Goal: Task Accomplishment & Management: Use online tool/utility

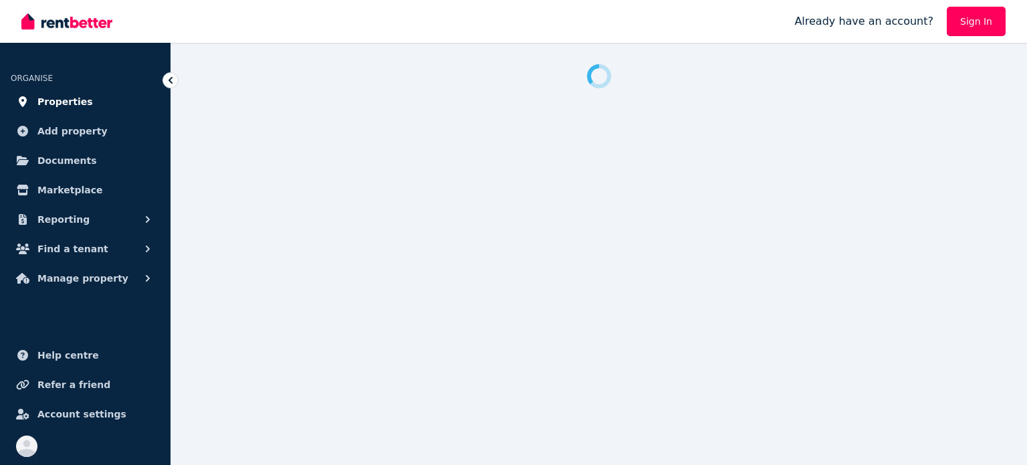
click at [53, 92] on link "Properties" at bounding box center [85, 101] width 149 height 27
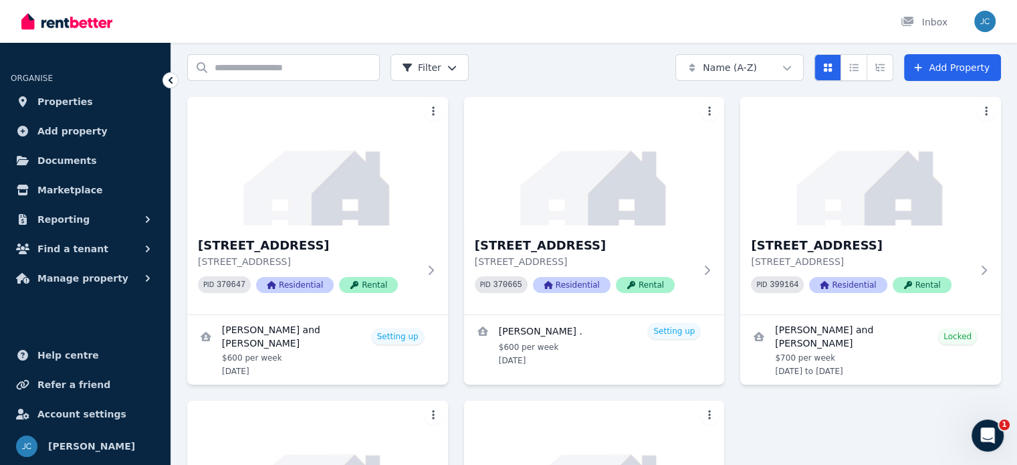
scroll to position [69, 0]
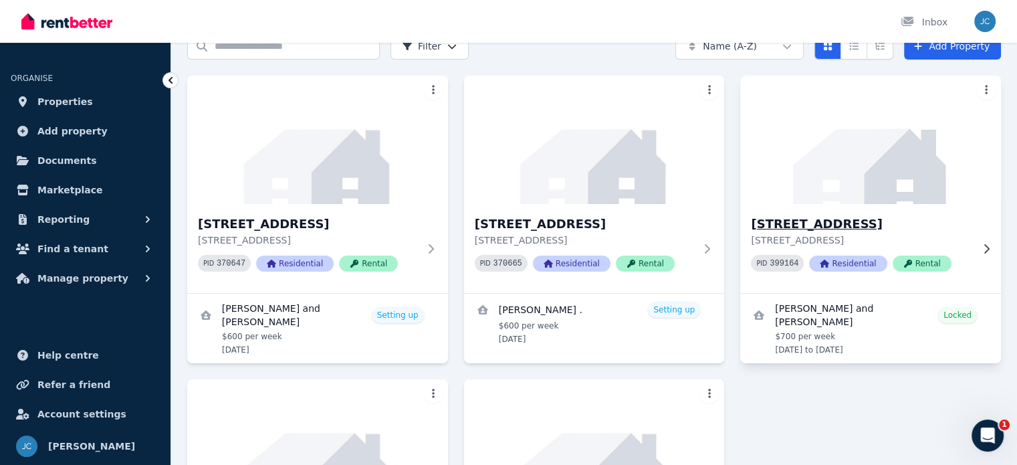
click at [966, 233] on p "[STREET_ADDRESS]" at bounding box center [861, 239] width 221 height 13
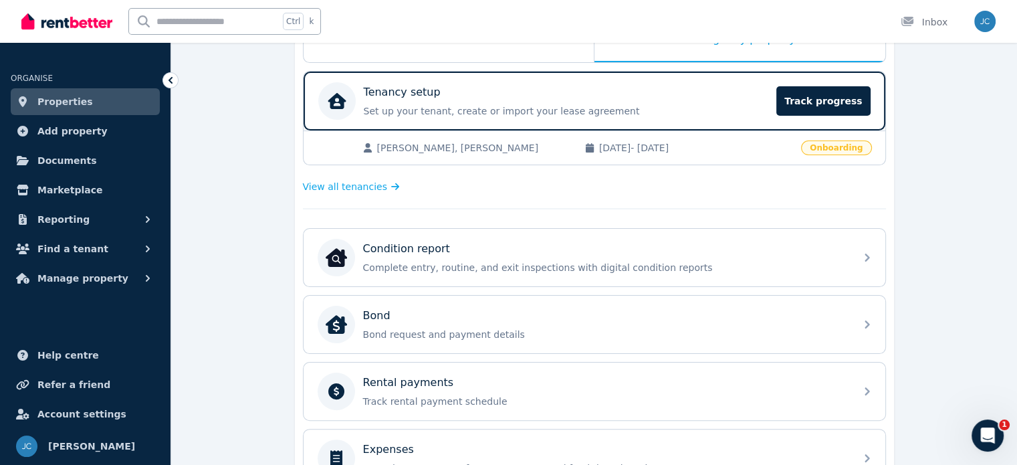
scroll to position [248, 0]
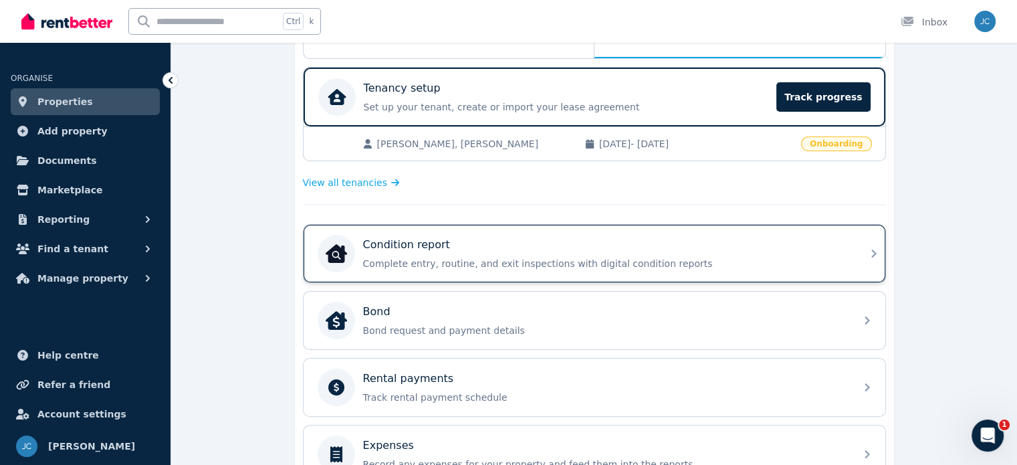
click at [824, 257] on p "Complete entry, routine, and exit inspections with digital condition reports" at bounding box center [605, 263] width 484 height 13
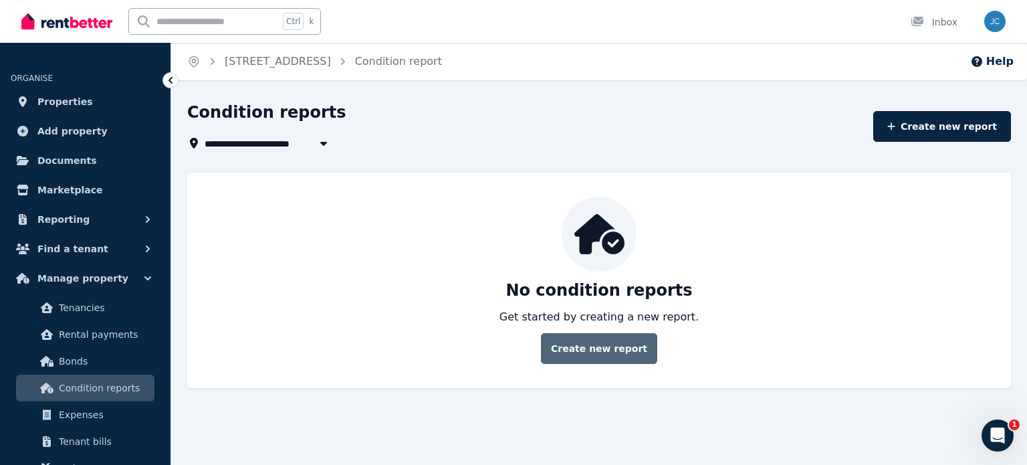
click at [606, 358] on link "Create new report" at bounding box center [599, 348] width 116 height 31
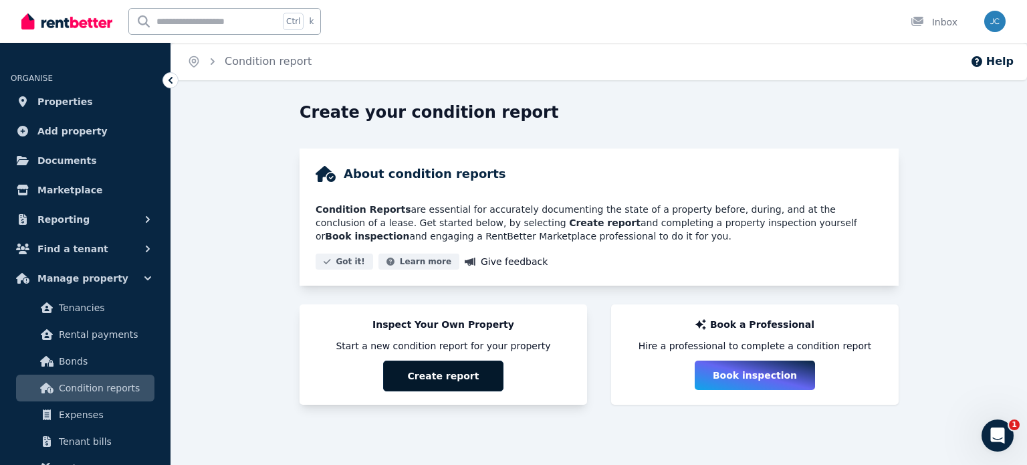
click at [441, 364] on button "Create report" at bounding box center [443, 375] width 120 height 31
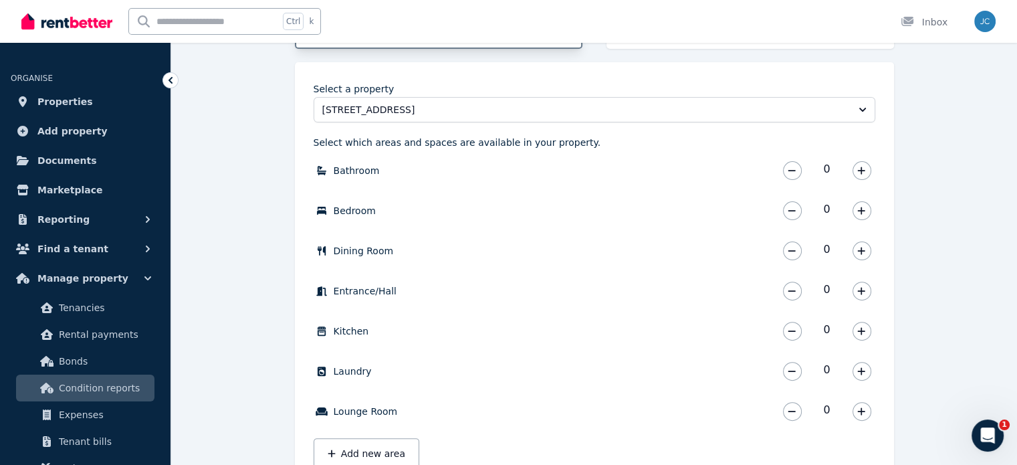
scroll to position [362, 0]
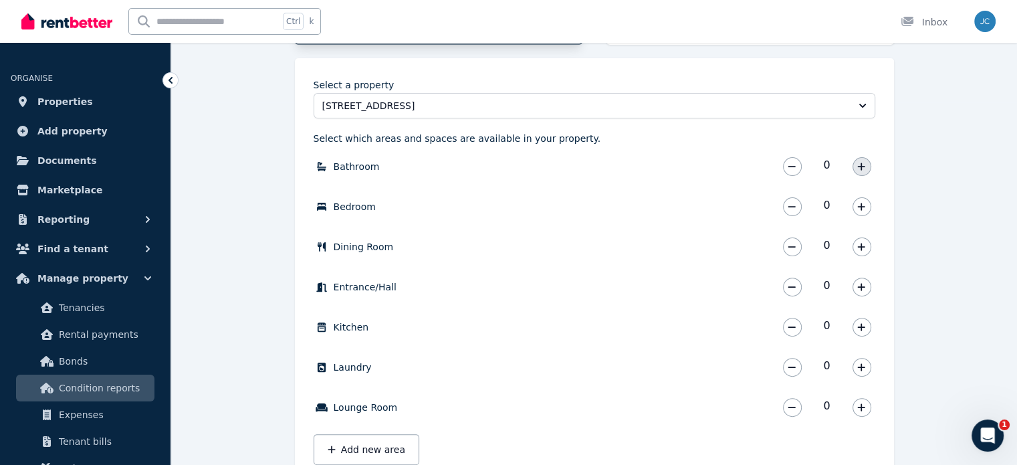
click at [864, 171] on button "button" at bounding box center [862, 166] width 19 height 19
click at [867, 206] on button "button" at bounding box center [862, 206] width 19 height 19
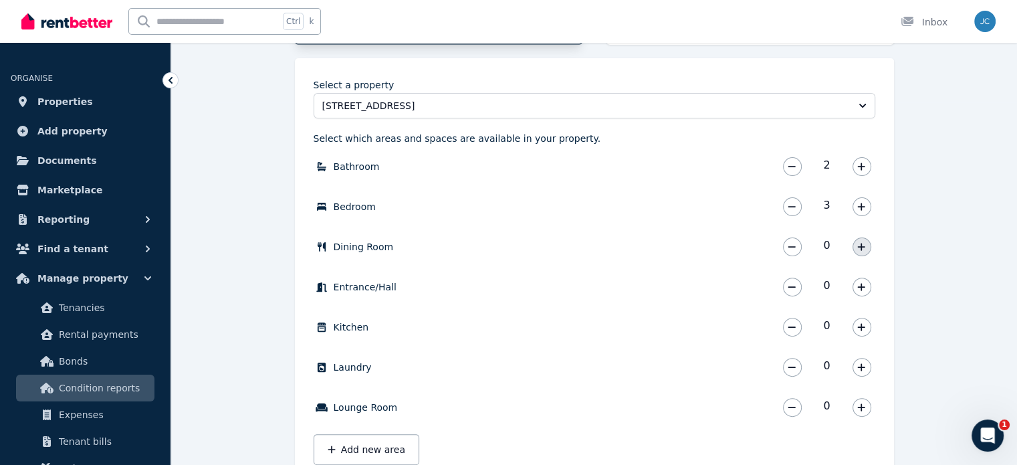
click at [863, 249] on icon "button" at bounding box center [861, 246] width 8 height 9
click at [861, 283] on icon "button" at bounding box center [861, 286] width 7 height 7
click at [859, 328] on icon "button" at bounding box center [861, 326] width 8 height 9
click at [861, 371] on button "button" at bounding box center [862, 367] width 19 height 19
click at [865, 409] on icon "button" at bounding box center [861, 407] width 8 height 9
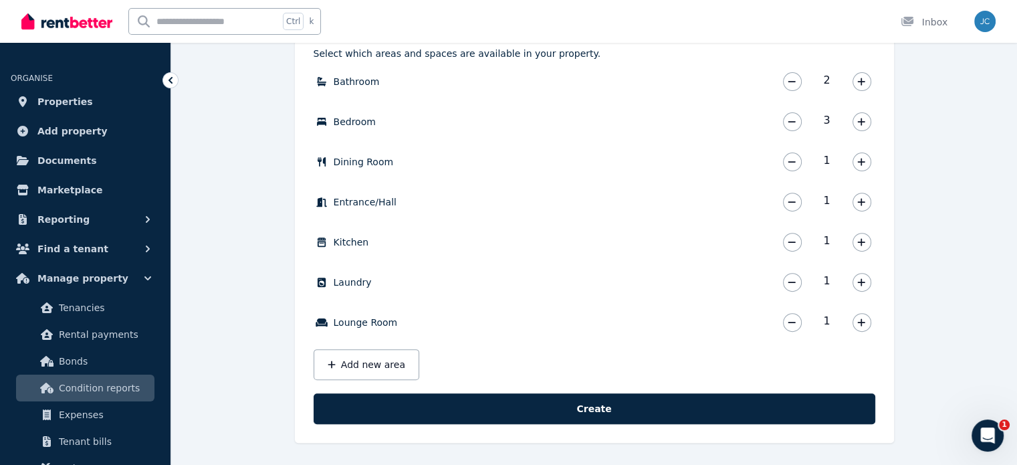
scroll to position [446, 0]
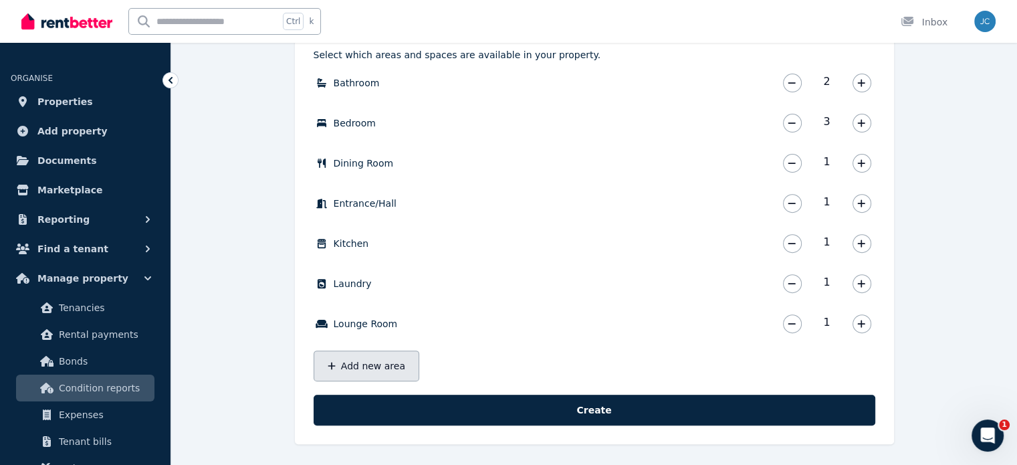
click at [365, 375] on button "Add new area" at bounding box center [367, 365] width 106 height 31
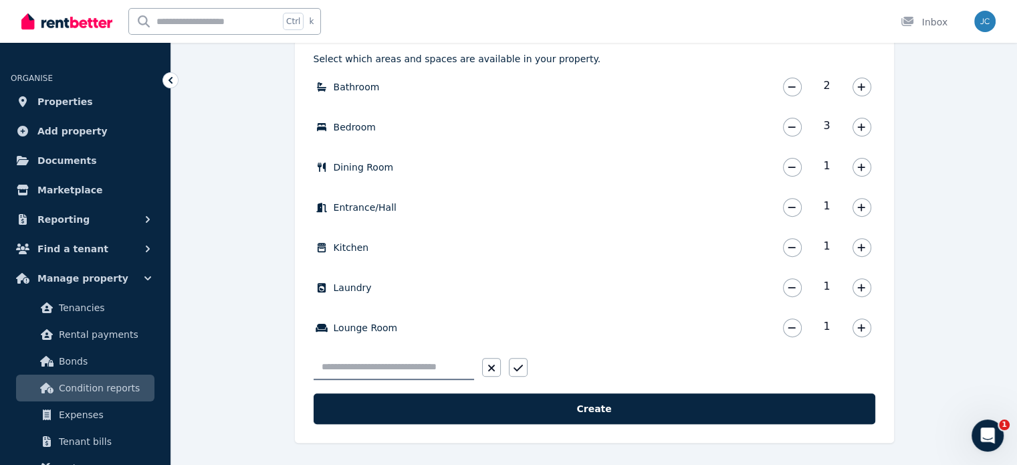
click at [399, 366] on input "text" at bounding box center [394, 366] width 160 height 25
type input "******"
click at [524, 365] on button "button" at bounding box center [518, 367] width 19 height 19
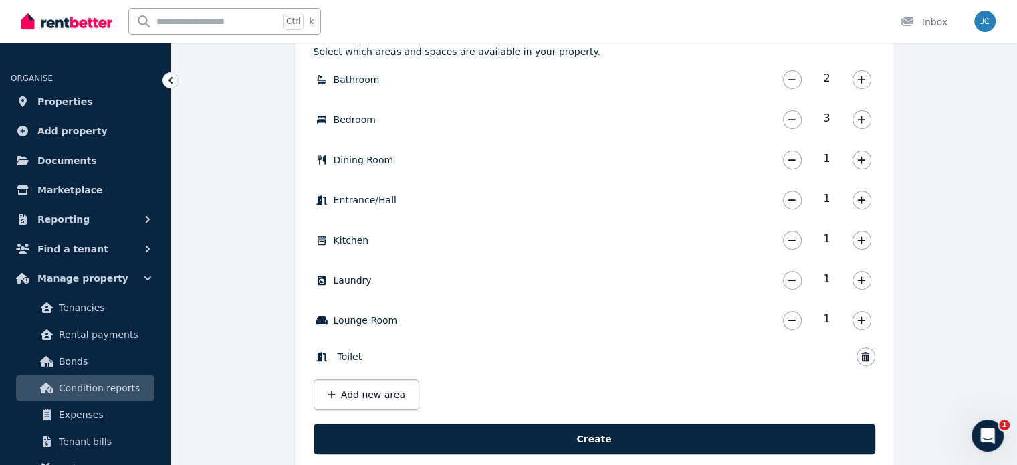
scroll to position [447, 0]
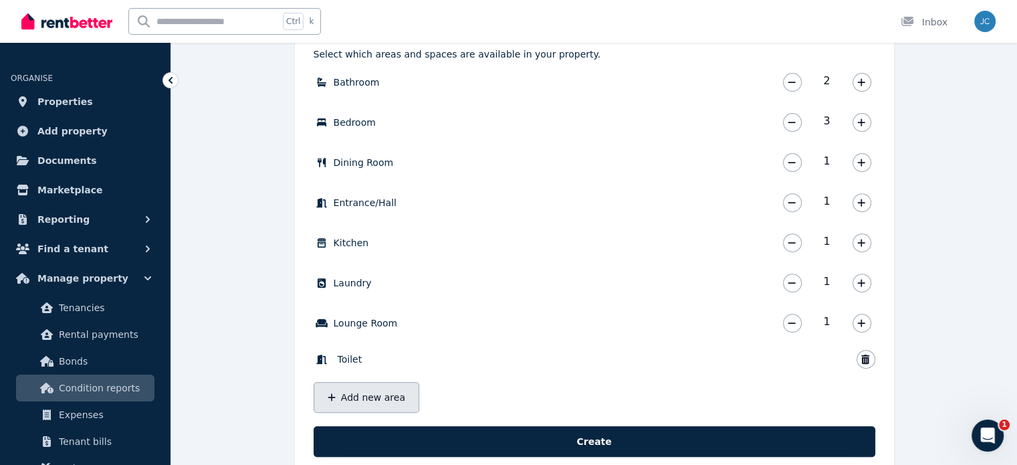
click at [369, 397] on button "Add new area" at bounding box center [367, 397] width 106 height 31
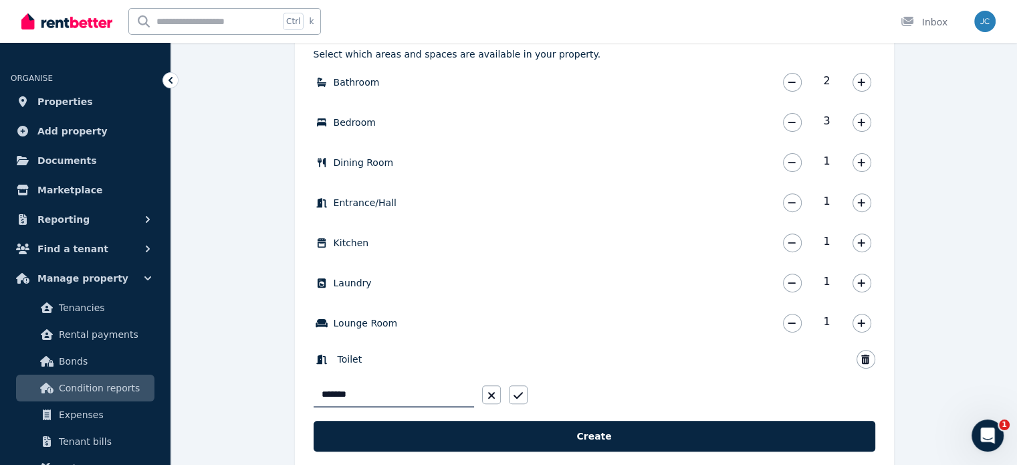
type input "*******"
click at [528, 394] on div "Bathroom 2 Bathroom * Bedroom 3 Bedroom * Dining Room 1 Dining Room * Entrance/…" at bounding box center [595, 238] width 562 height 338
click at [525, 394] on button "button" at bounding box center [518, 394] width 19 height 19
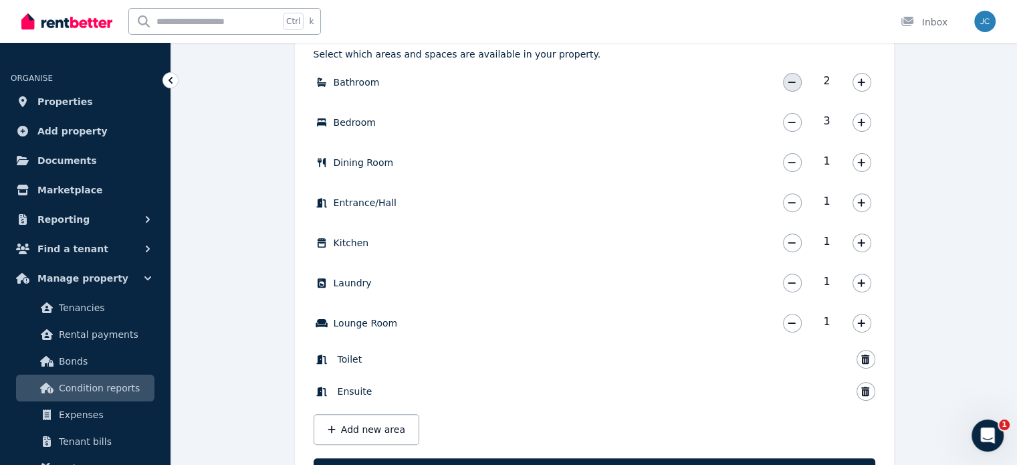
click at [798, 84] on button "button" at bounding box center [792, 82] width 19 height 19
click at [863, 327] on button "button" at bounding box center [862, 323] width 19 height 19
click at [792, 322] on icon "button" at bounding box center [791, 322] width 7 height 1
click at [329, 430] on icon "button" at bounding box center [332, 429] width 8 height 9
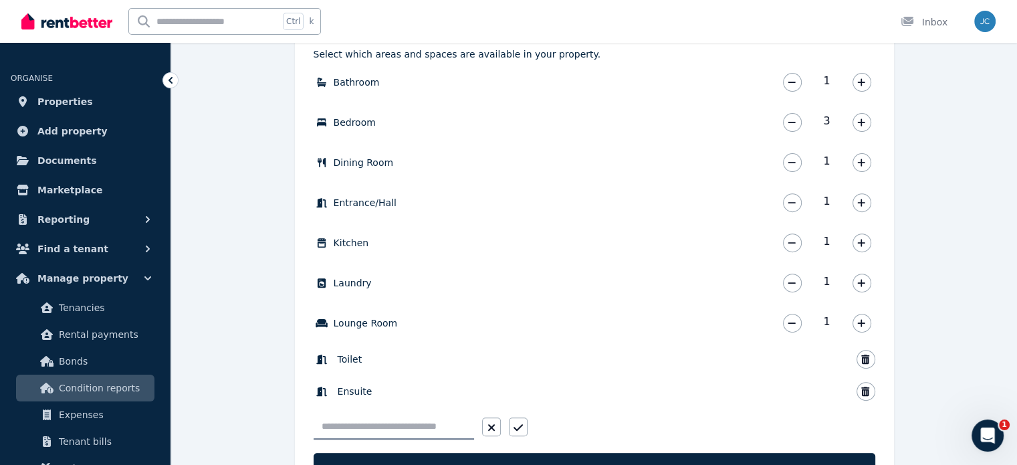
click at [405, 426] on input "text" at bounding box center [394, 426] width 160 height 25
type input "**********"
click at [524, 429] on button "button" at bounding box center [518, 426] width 19 height 19
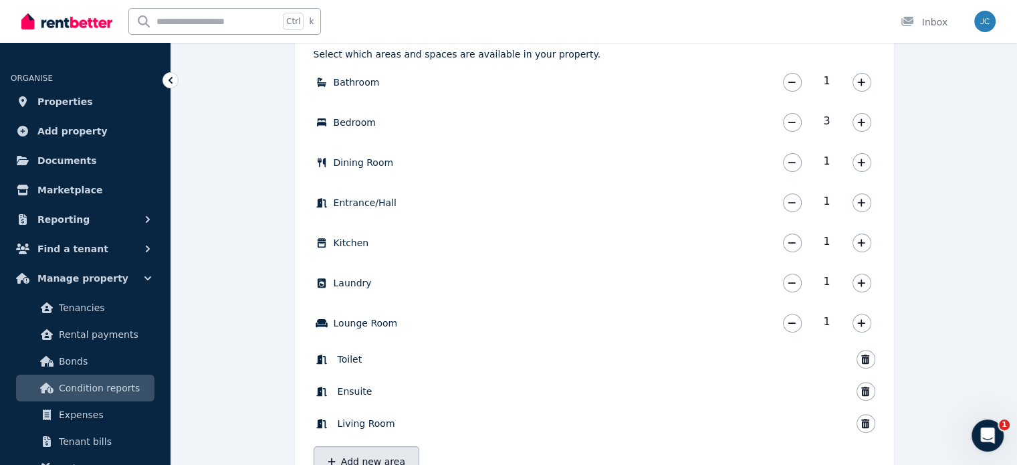
click at [365, 457] on button "Add new area" at bounding box center [367, 461] width 106 height 31
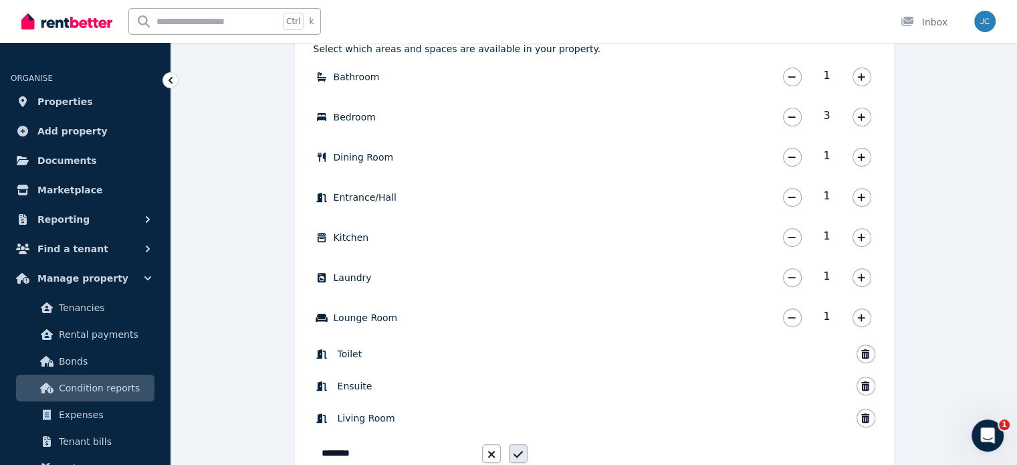
type input "********"
click at [524, 449] on button "button" at bounding box center [518, 453] width 19 height 19
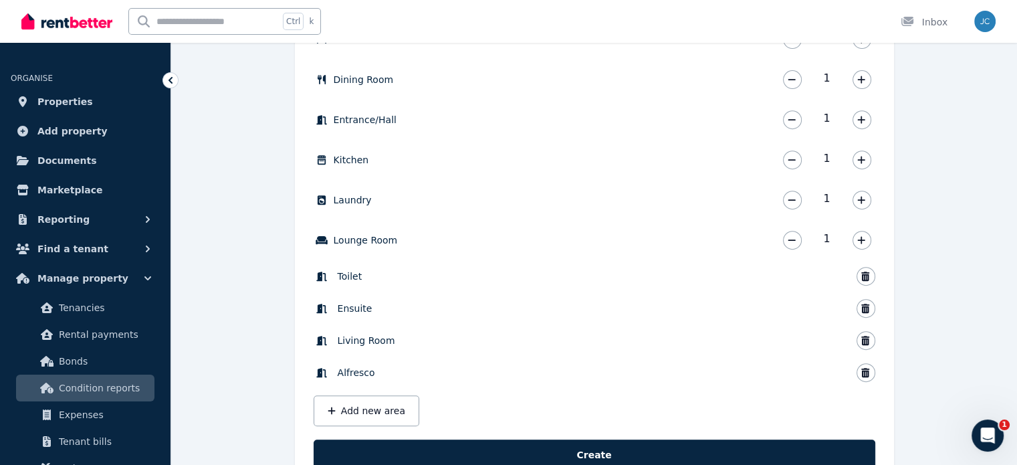
scroll to position [536, 0]
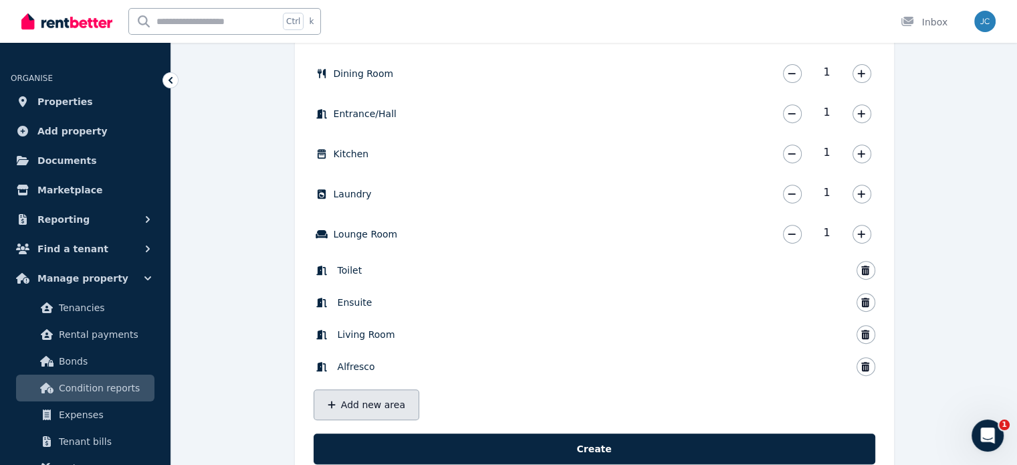
click at [380, 399] on button "Add new area" at bounding box center [367, 404] width 106 height 31
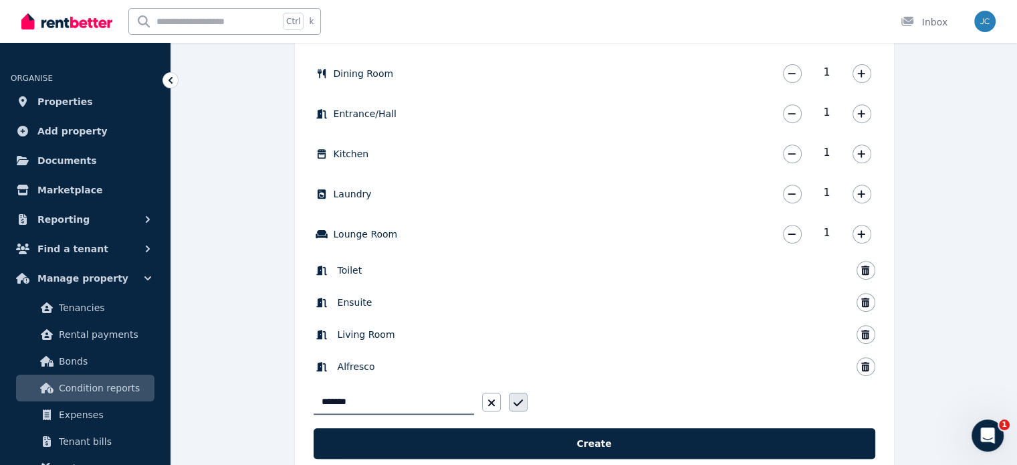
type input "*******"
click at [519, 403] on icon "button" at bounding box center [518, 402] width 9 height 11
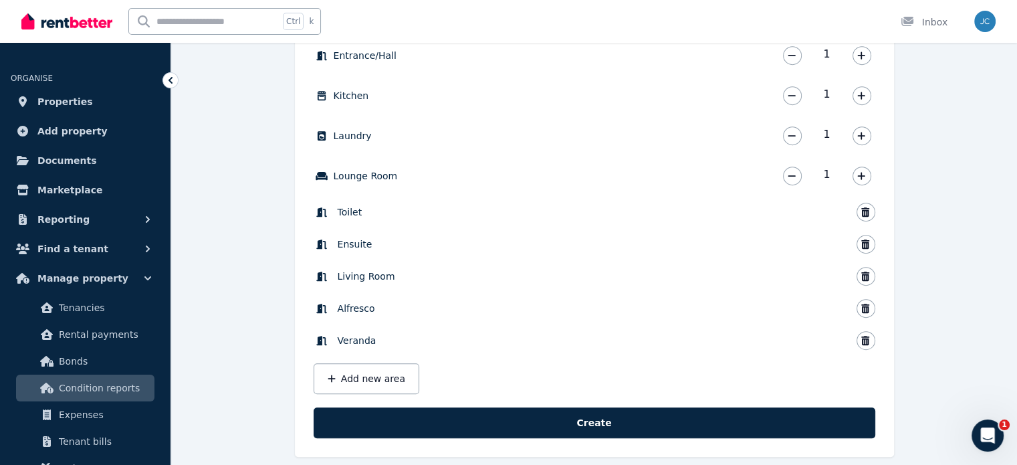
scroll to position [608, 0]
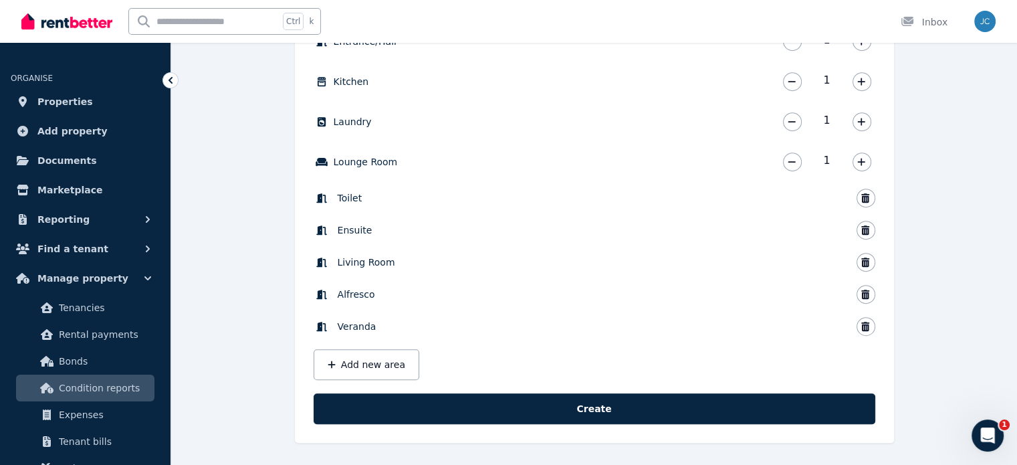
click at [682, 422] on section "Select a property [STREET_ADDRESS] Select which areas and spaces are available …" at bounding box center [594, 128] width 599 height 630
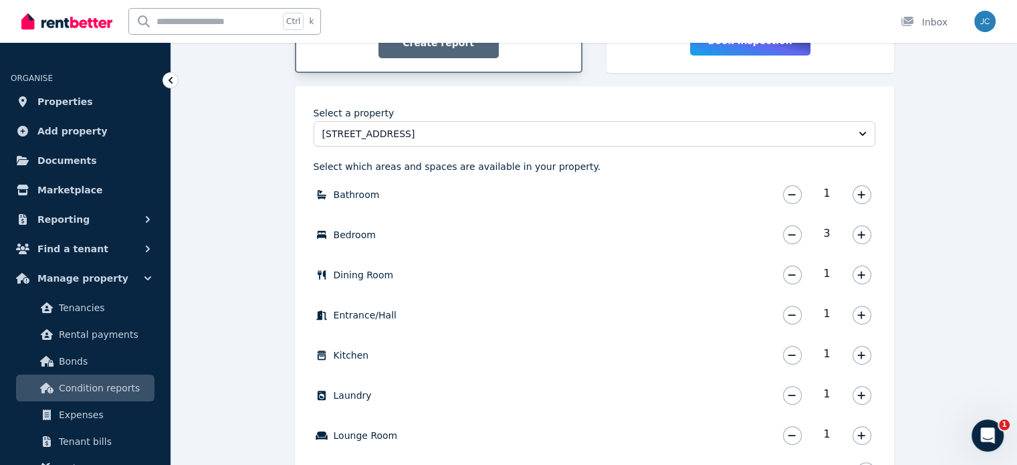
scroll to position [329, 0]
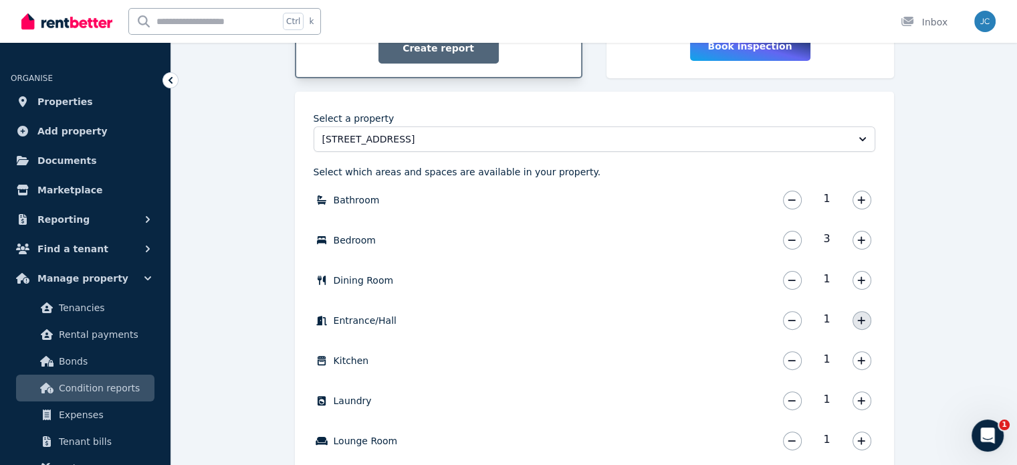
click at [863, 318] on icon "button" at bounding box center [861, 320] width 8 height 9
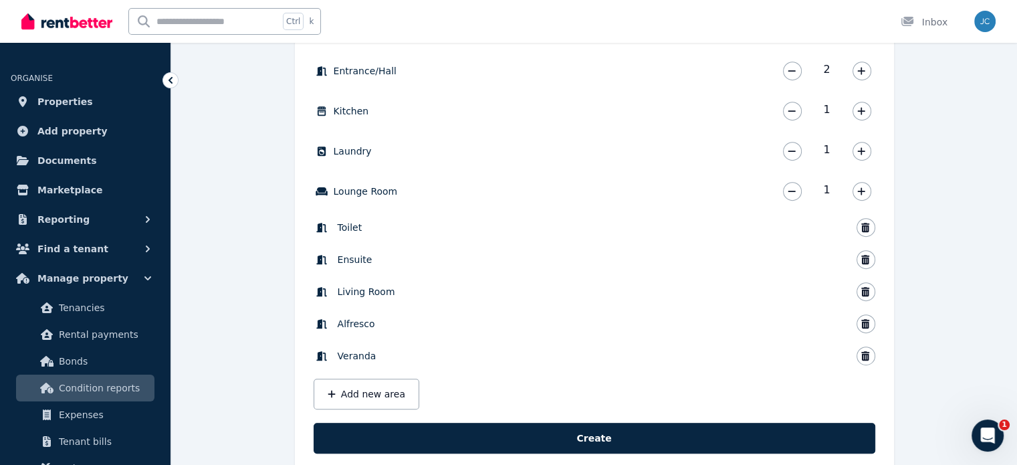
scroll to position [608, 0]
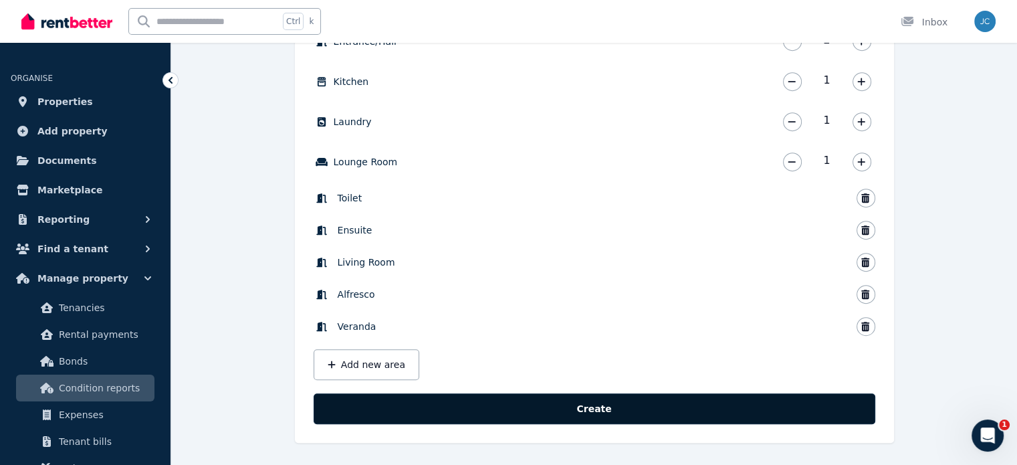
click at [741, 406] on button "Create" at bounding box center [595, 408] width 562 height 31
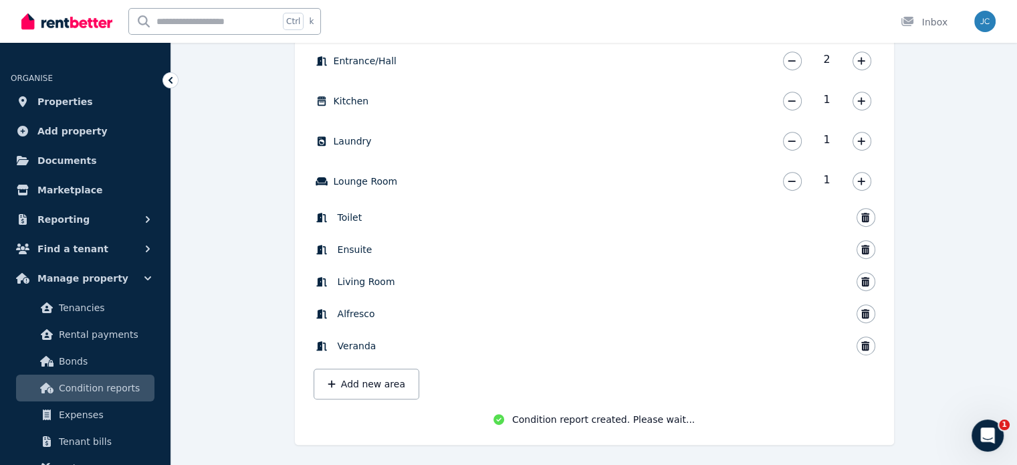
scroll to position [594, 0]
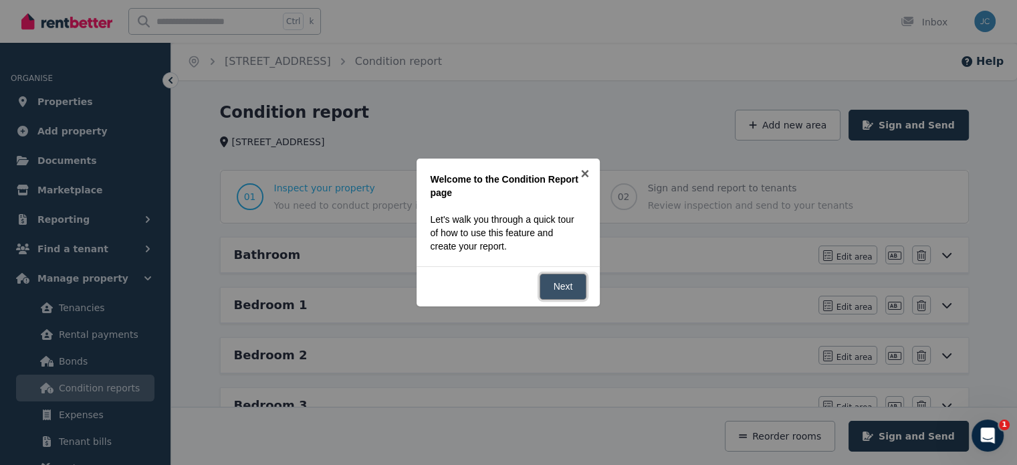
click at [556, 279] on link "Next" at bounding box center [563, 286] width 47 height 26
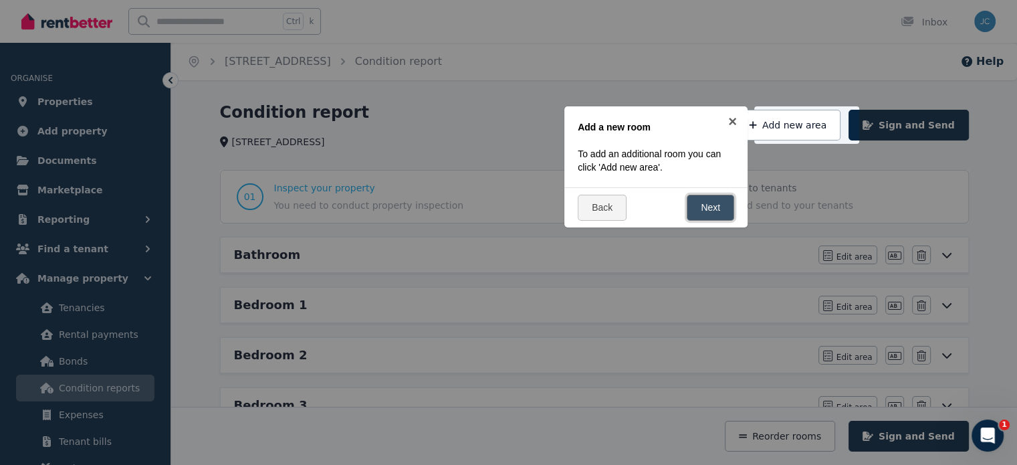
click at [701, 197] on link "Next" at bounding box center [710, 208] width 47 height 26
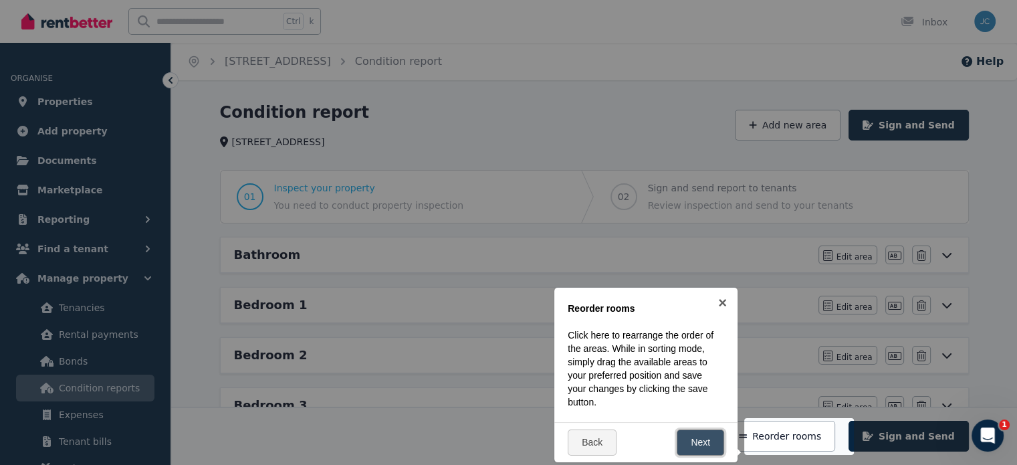
scroll to position [224, 0]
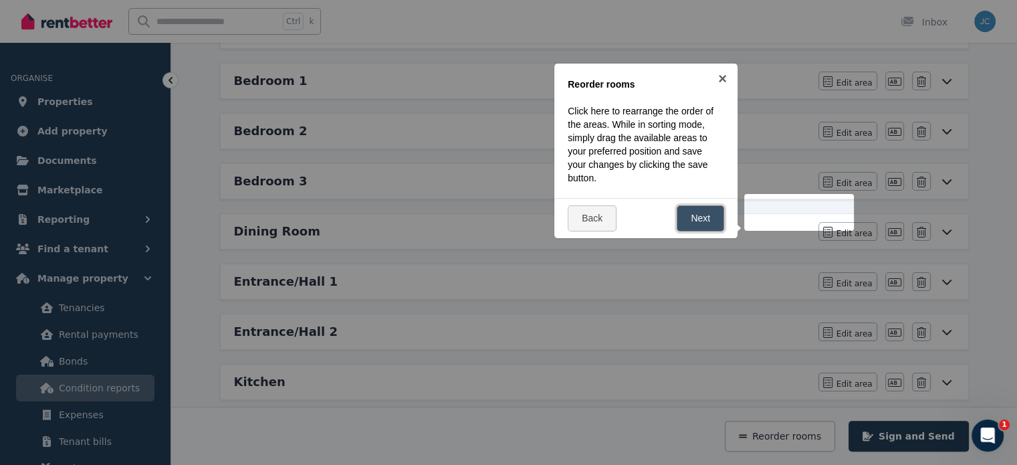
click at [703, 213] on link "Next" at bounding box center [700, 218] width 47 height 26
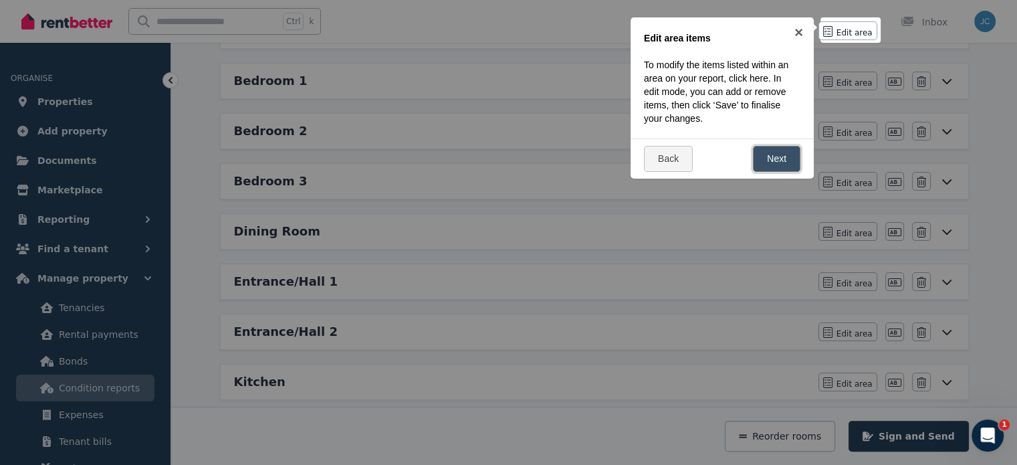
click at [778, 154] on link "Next" at bounding box center [776, 159] width 47 height 26
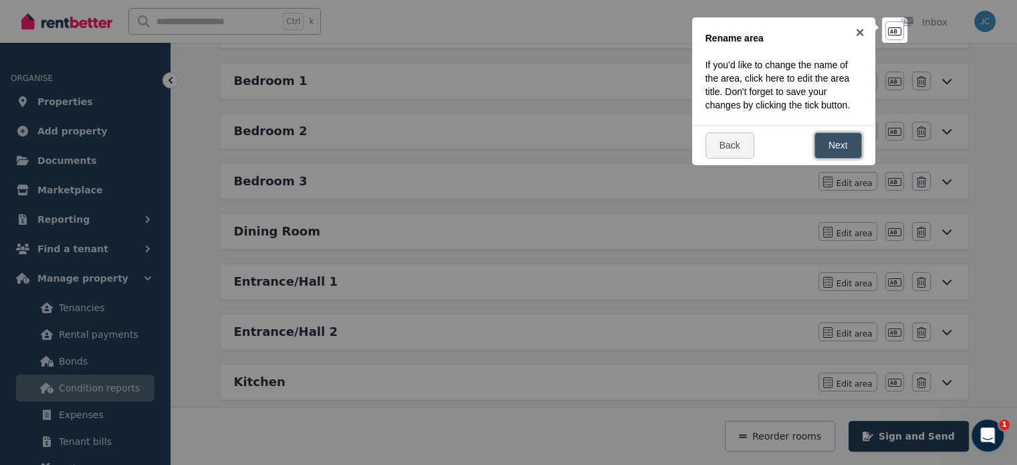
click at [837, 155] on link "Next" at bounding box center [837, 145] width 47 height 26
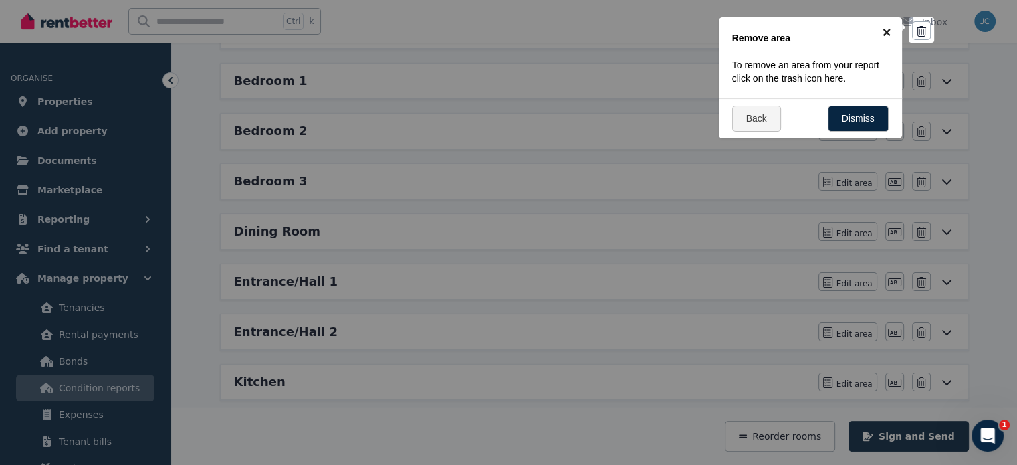
click at [885, 29] on link "×" at bounding box center [887, 32] width 30 height 30
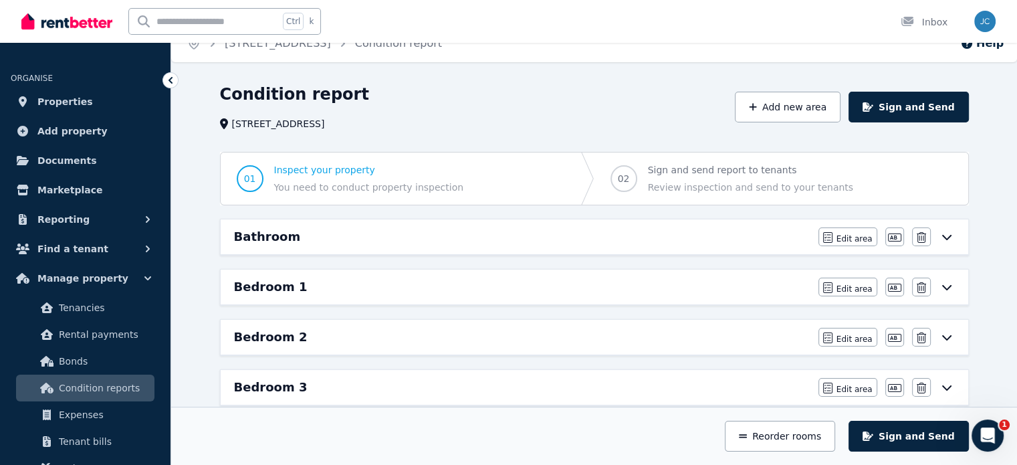
scroll to position [118, 0]
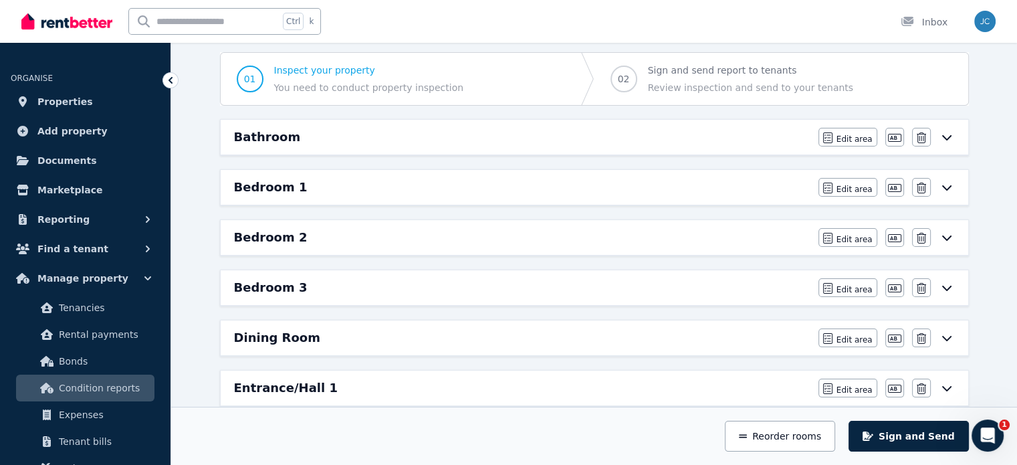
click at [735, 150] on div "Bathroom Edit area Edit area Edit name [GEOGRAPHIC_DATA]" at bounding box center [595, 137] width 748 height 35
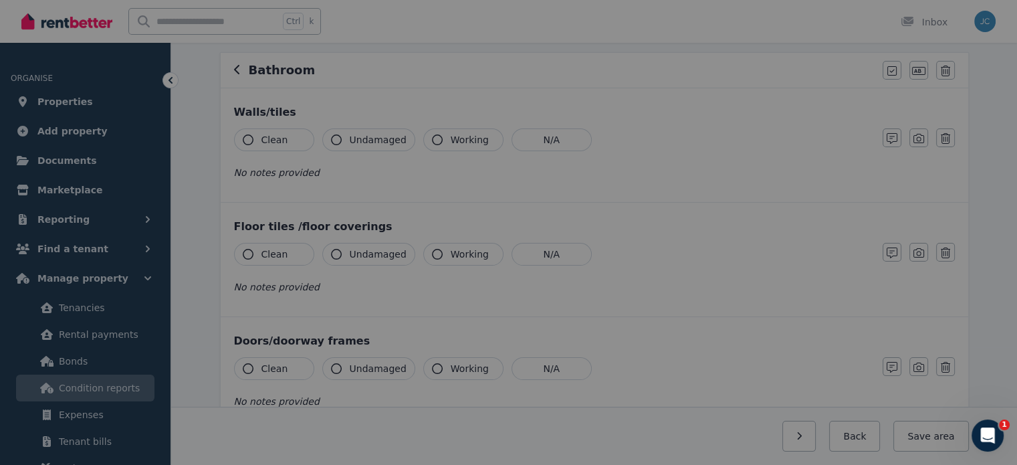
scroll to position [0, 0]
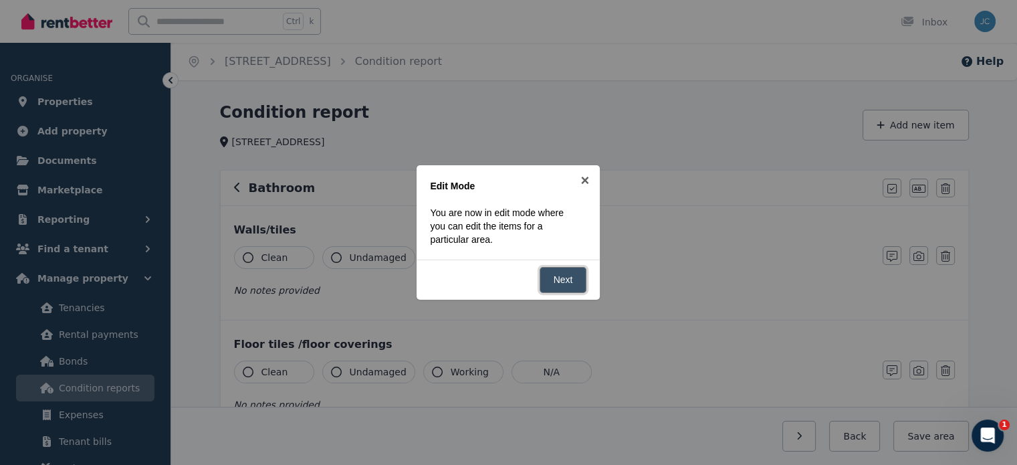
click at [567, 275] on link "Next" at bounding box center [563, 280] width 47 height 26
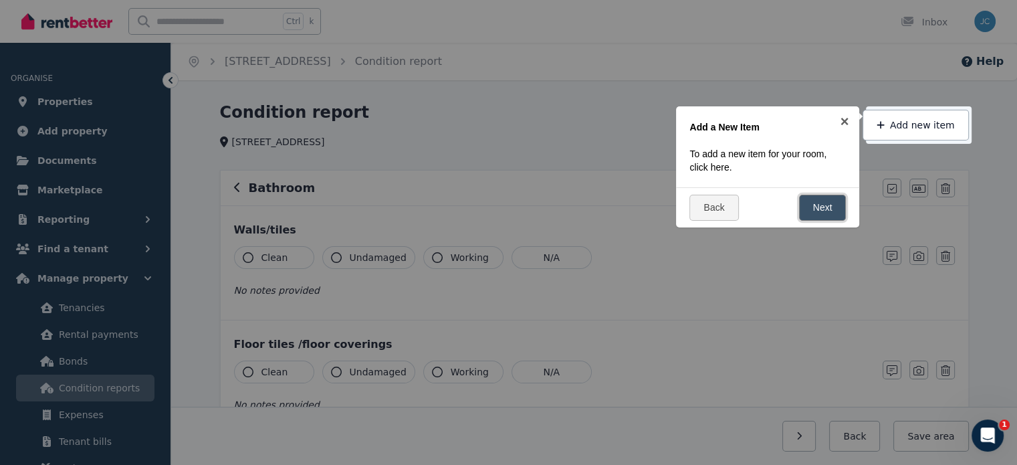
click at [816, 211] on link "Next" at bounding box center [822, 208] width 47 height 26
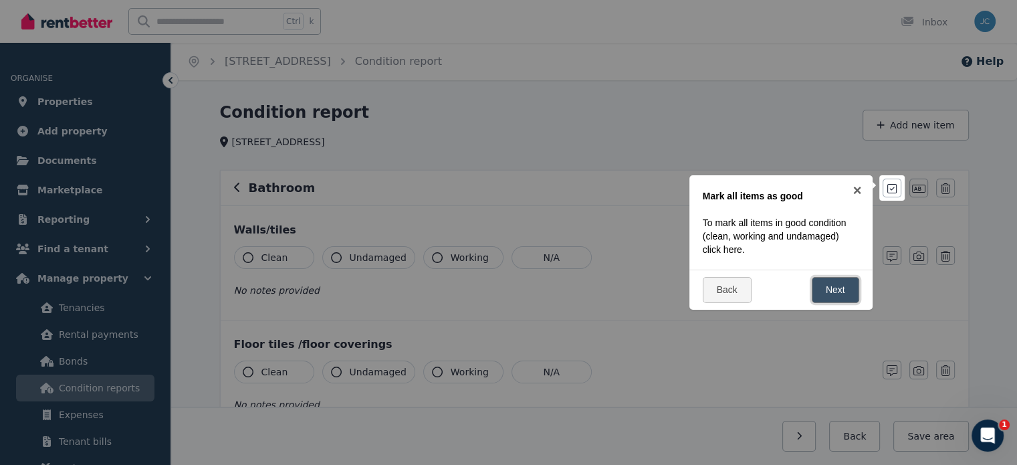
click at [841, 284] on link "Next" at bounding box center [835, 290] width 47 height 26
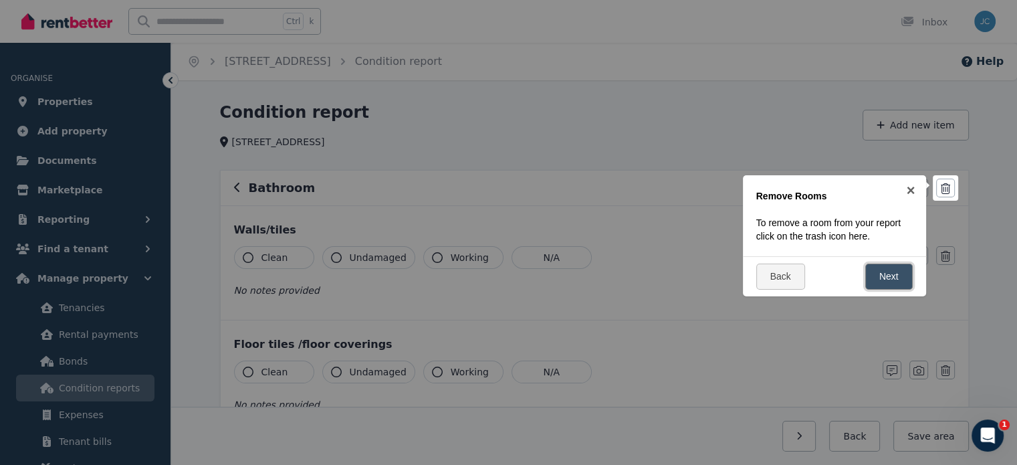
click at [887, 283] on link "Next" at bounding box center [888, 276] width 47 height 26
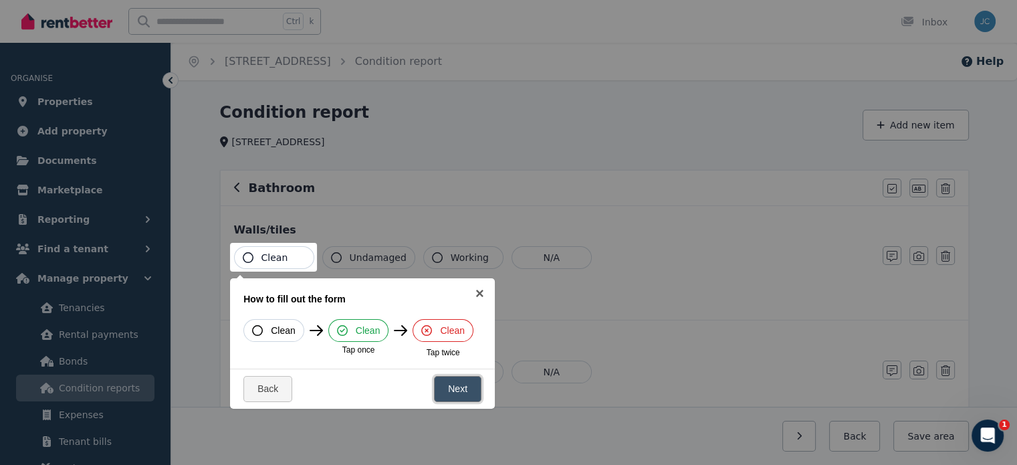
click at [464, 386] on link "Next" at bounding box center [457, 389] width 47 height 26
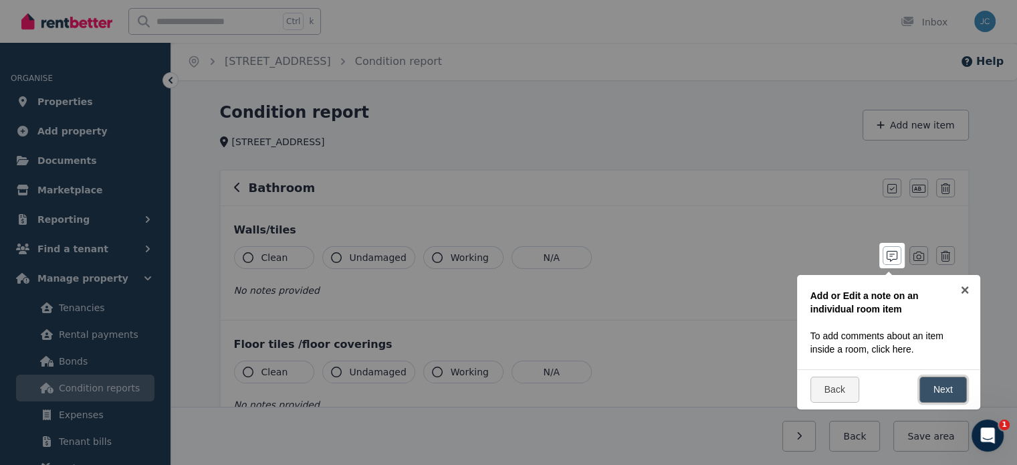
click at [944, 389] on link "Next" at bounding box center [942, 389] width 47 height 26
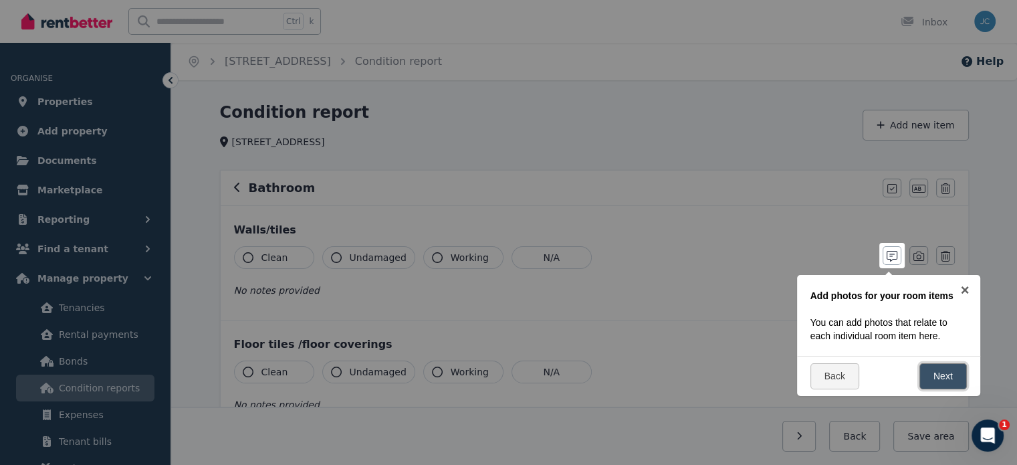
click at [941, 370] on link "Next" at bounding box center [942, 376] width 47 height 26
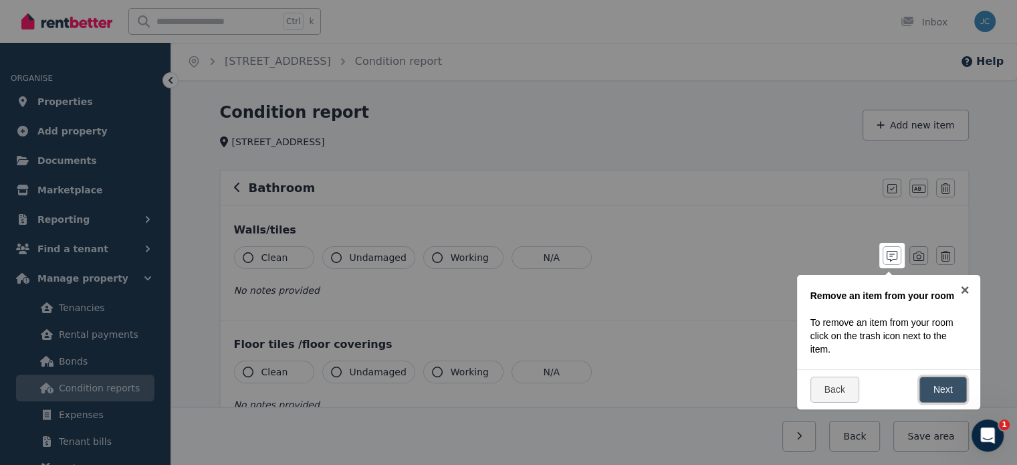
click at [935, 389] on link "Next" at bounding box center [942, 389] width 47 height 26
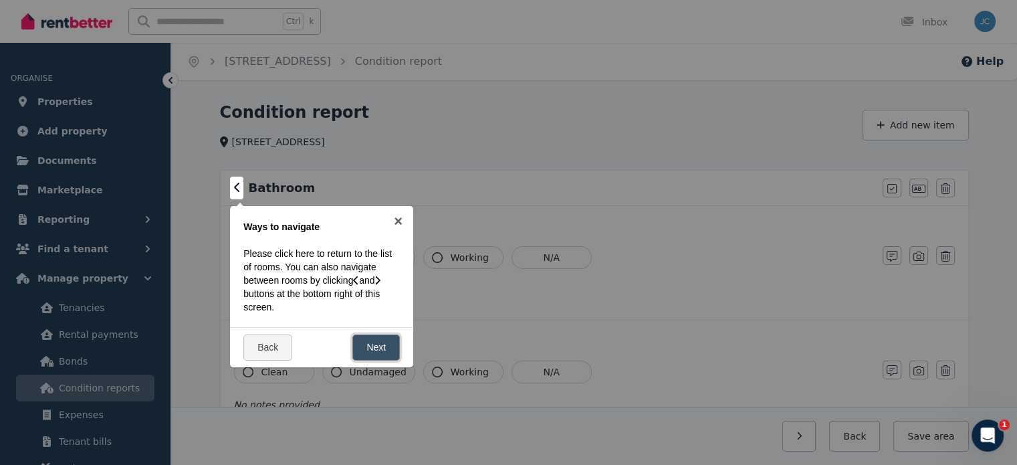
click at [371, 350] on link "Next" at bounding box center [375, 347] width 47 height 26
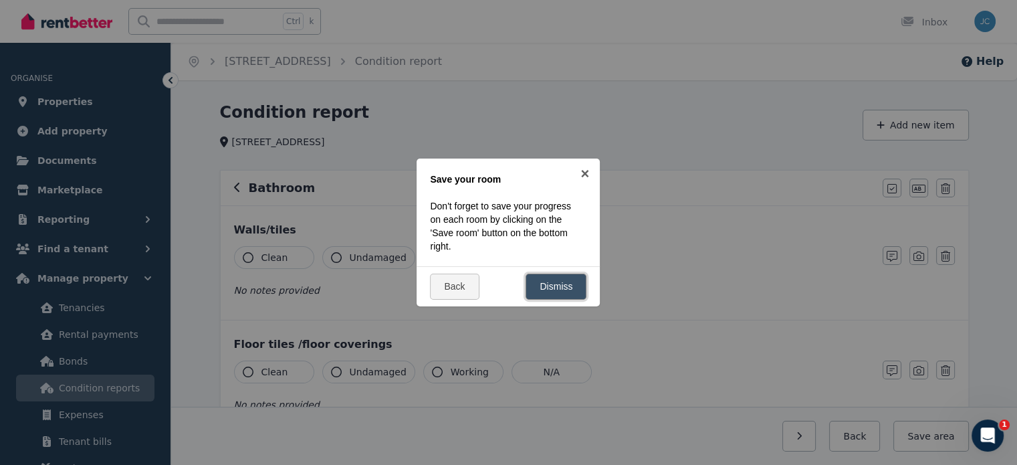
click at [550, 283] on link "Dismiss" at bounding box center [556, 286] width 61 height 26
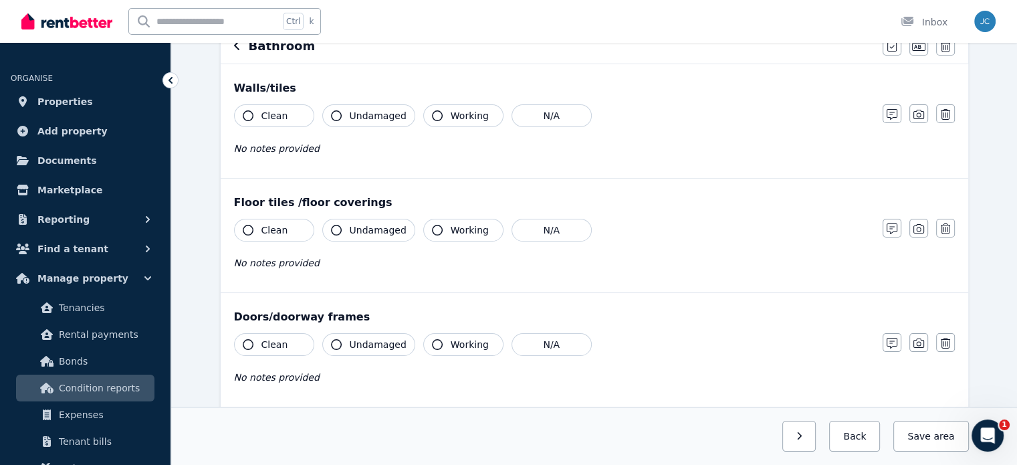
scroll to position [102, 0]
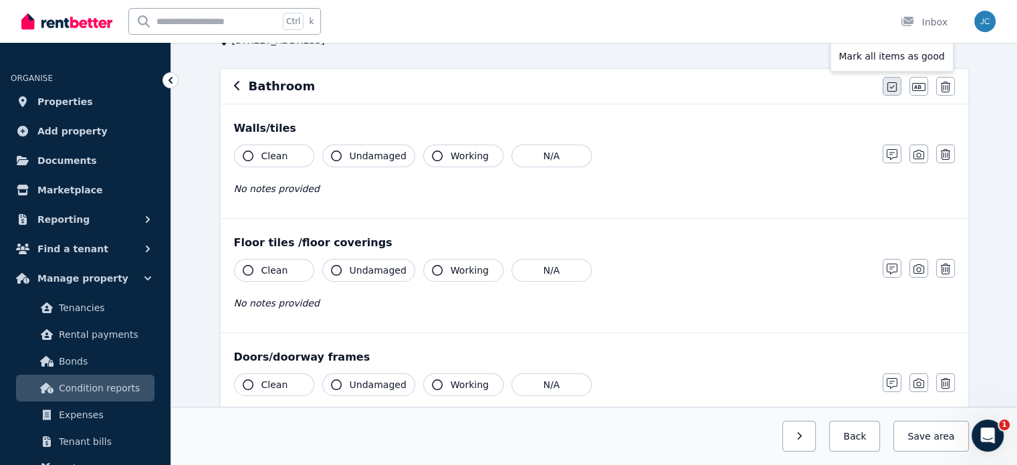
click at [892, 88] on icon "button" at bounding box center [891, 86] width 9 height 9
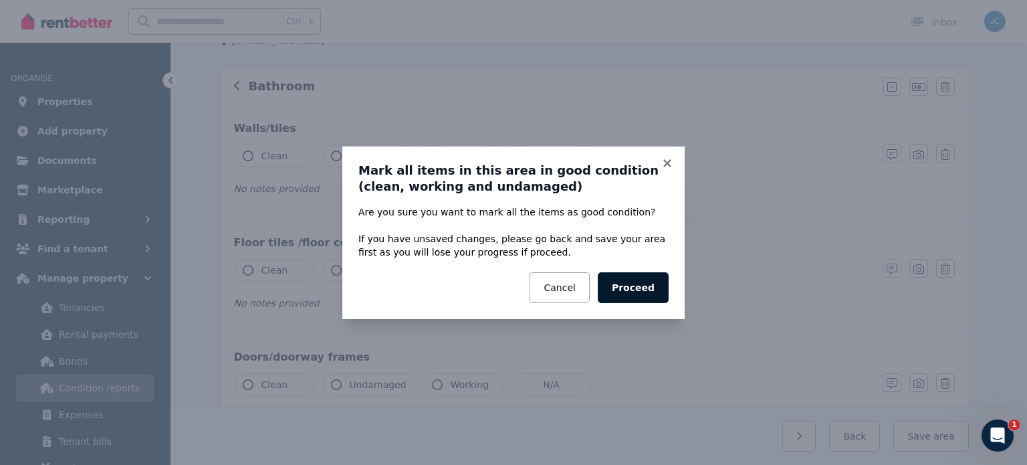
click at [631, 283] on button "Proceed" at bounding box center [633, 287] width 71 height 31
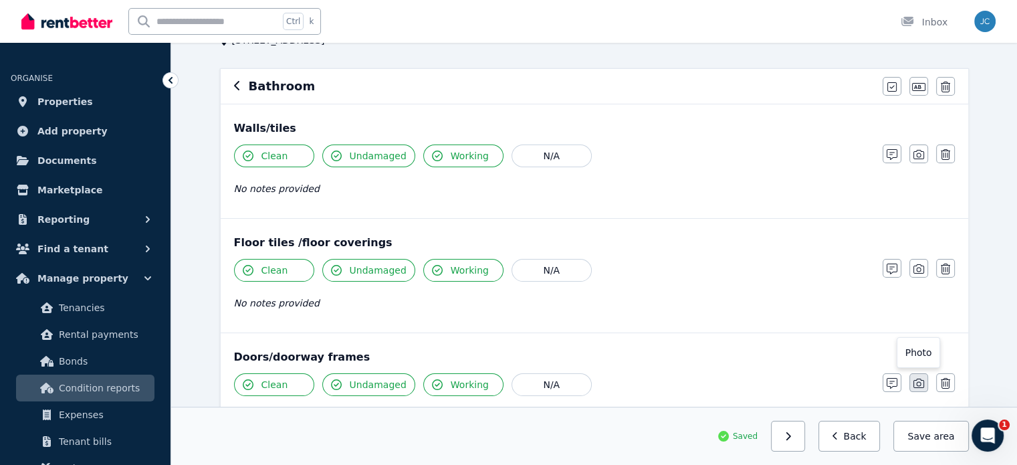
click at [915, 380] on icon "button" at bounding box center [918, 383] width 11 height 11
click at [934, 435] on button "Save area" at bounding box center [930, 436] width 75 height 31
click at [839, 435] on icon "button" at bounding box center [835, 435] width 6 height 9
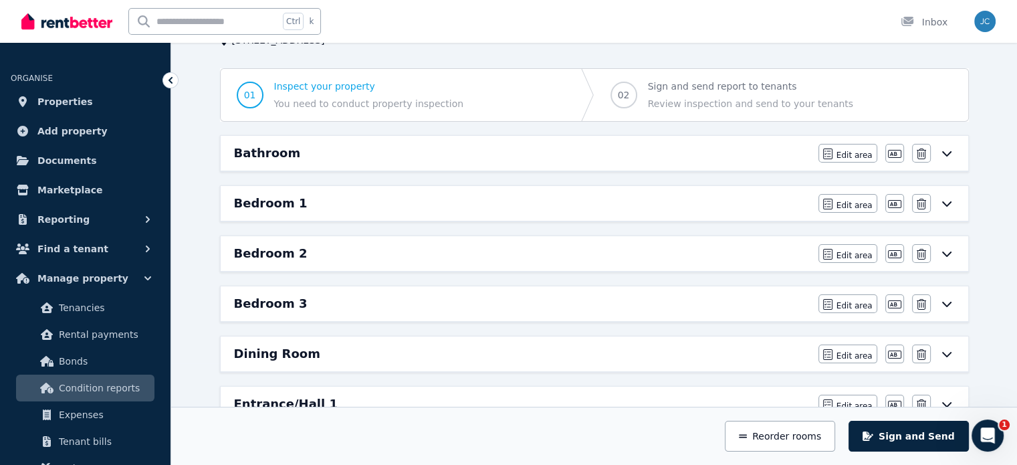
click at [292, 194] on h6 "Bedroom 1" at bounding box center [271, 203] width 74 height 19
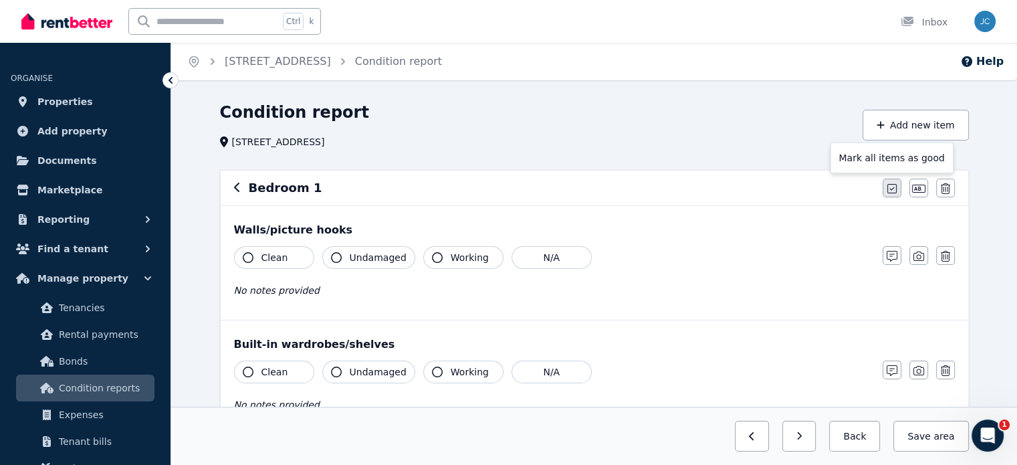
click at [897, 192] on button "button" at bounding box center [892, 188] width 19 height 19
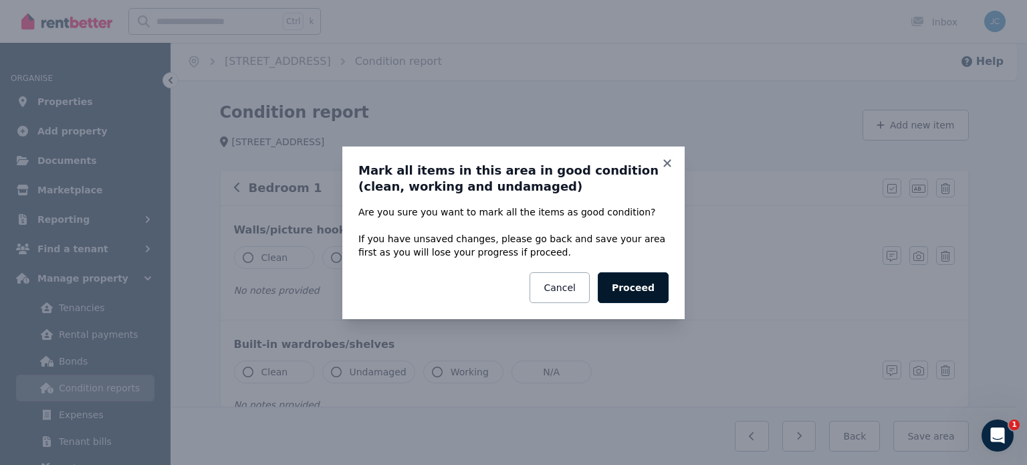
click at [621, 284] on button "Proceed" at bounding box center [633, 287] width 71 height 31
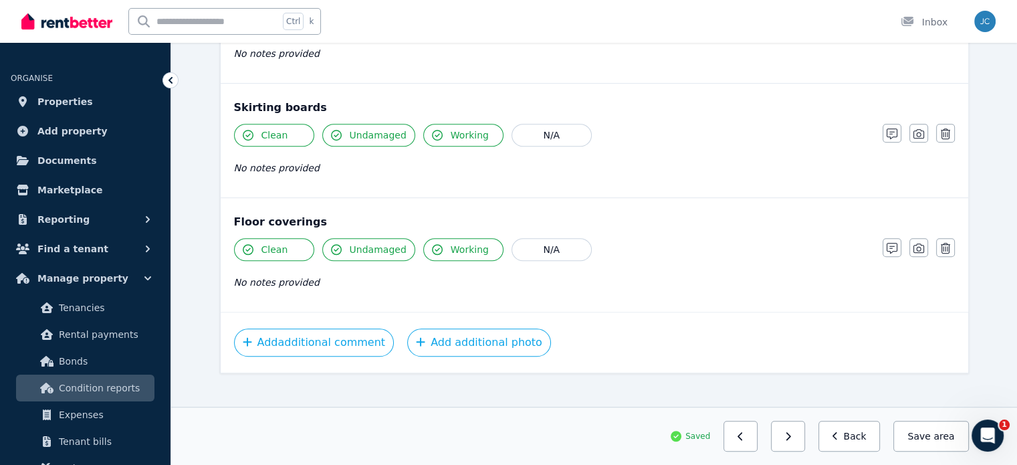
scroll to position [925, 0]
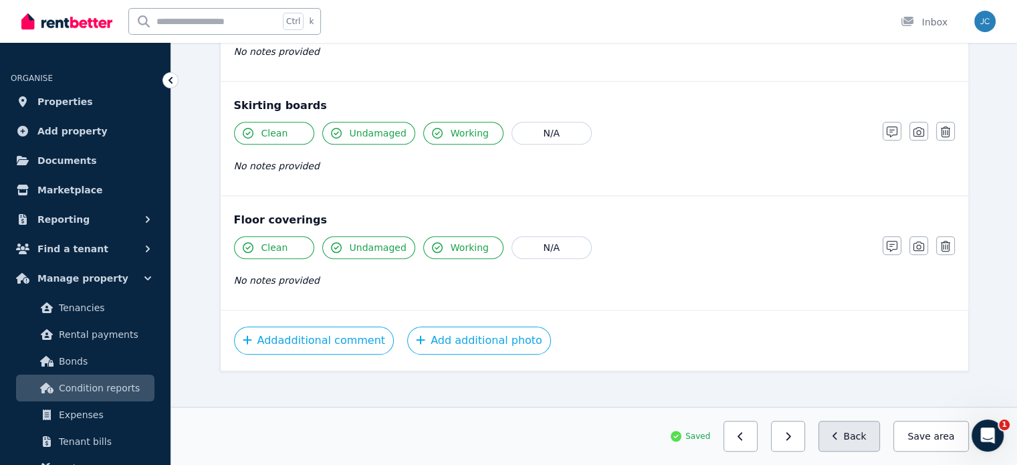
click at [859, 437] on button "Back" at bounding box center [849, 436] width 62 height 31
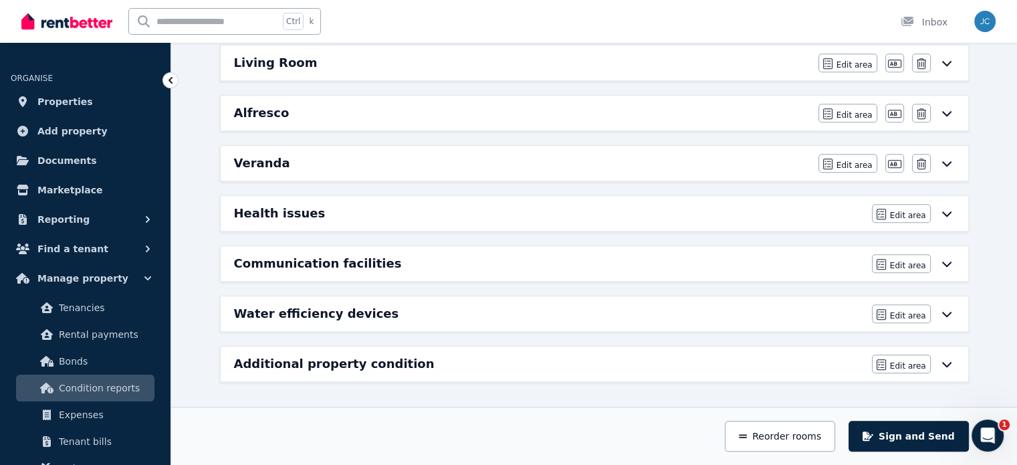
scroll to position [785, 0]
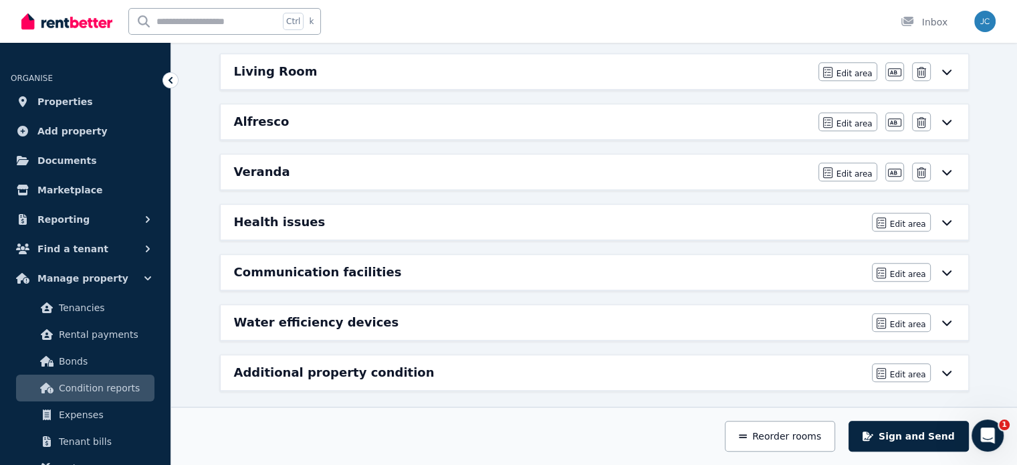
click at [508, 364] on div "Additional property condition" at bounding box center [549, 372] width 630 height 19
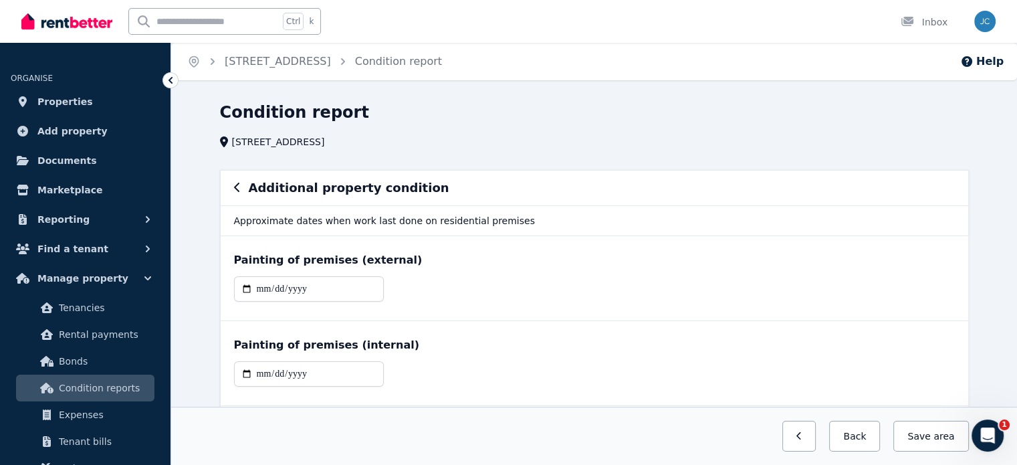
click at [241, 192] on div "Additional property condition" at bounding box center [594, 188] width 721 height 19
click at [236, 190] on icon "button" at bounding box center [236, 187] width 5 height 9
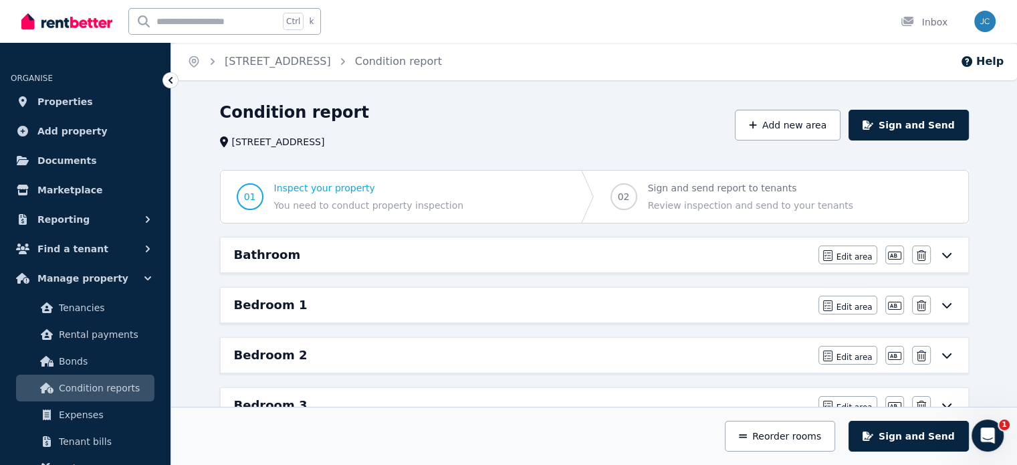
drag, startPoint x: 1014, startPoint y: 133, endPoint x: 1014, endPoint y: 195, distance: 62.2
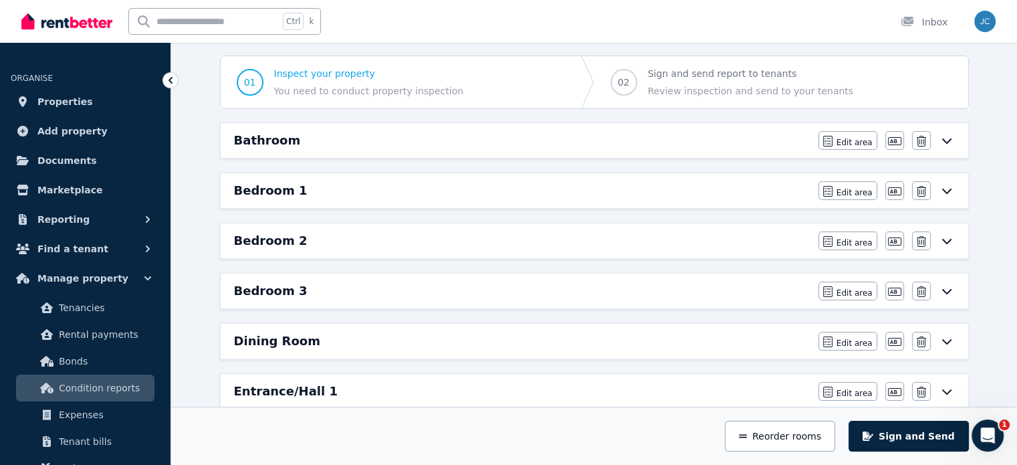
scroll to position [171, 0]
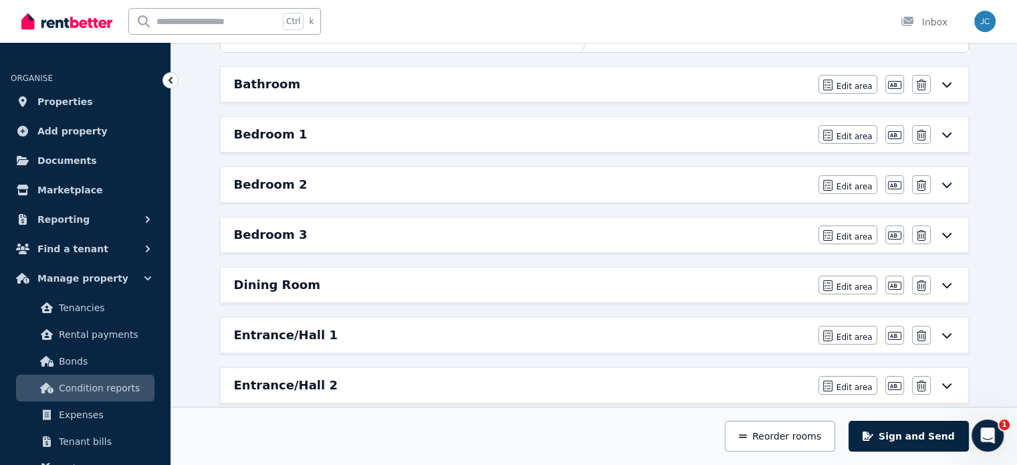
click at [653, 127] on div "Bedroom 1" at bounding box center [522, 134] width 576 height 19
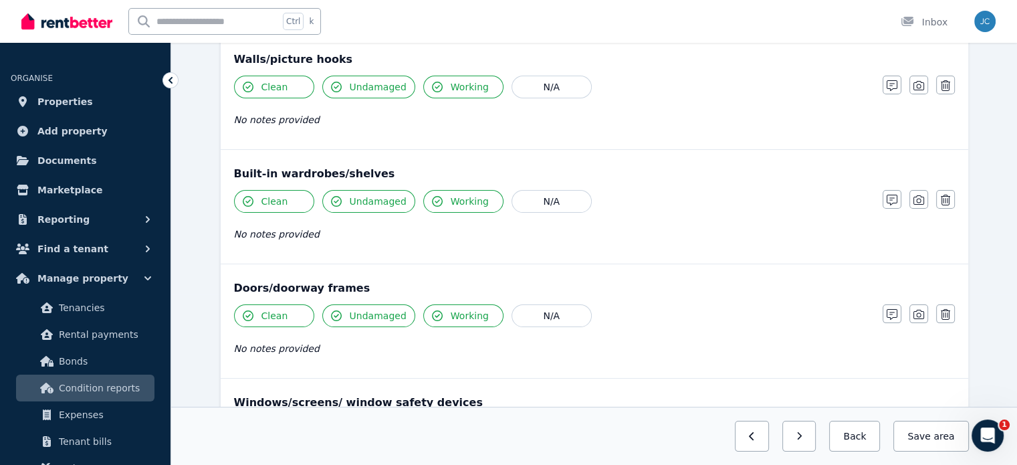
scroll to position [0, 0]
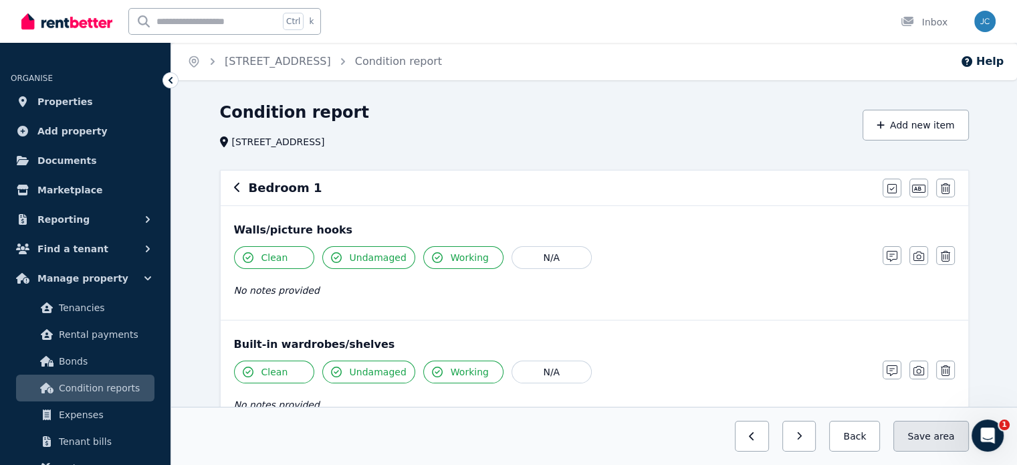
click at [932, 438] on button "Save area" at bounding box center [930, 436] width 75 height 31
